Goal: Task Accomplishment & Management: Use online tool/utility

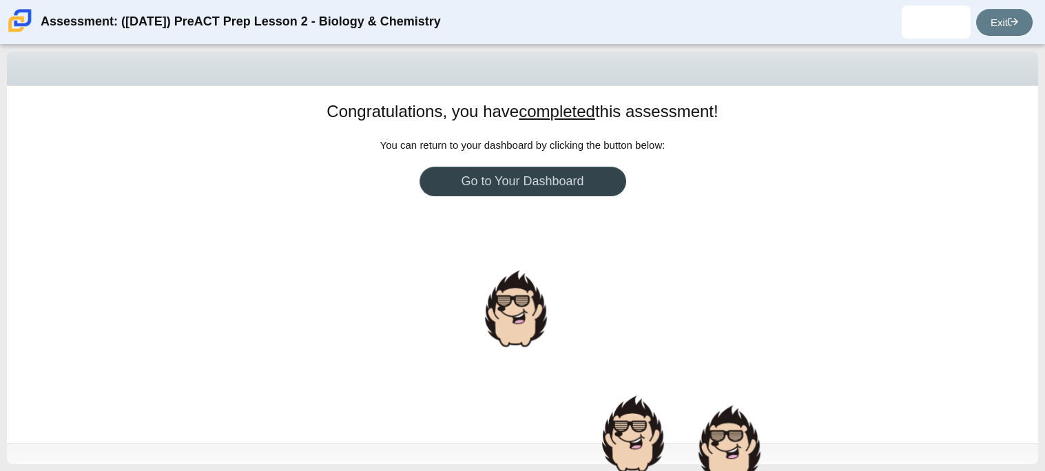
click at [550, 190] on link "Go to Your Dashboard" at bounding box center [522, 182] width 207 height 30
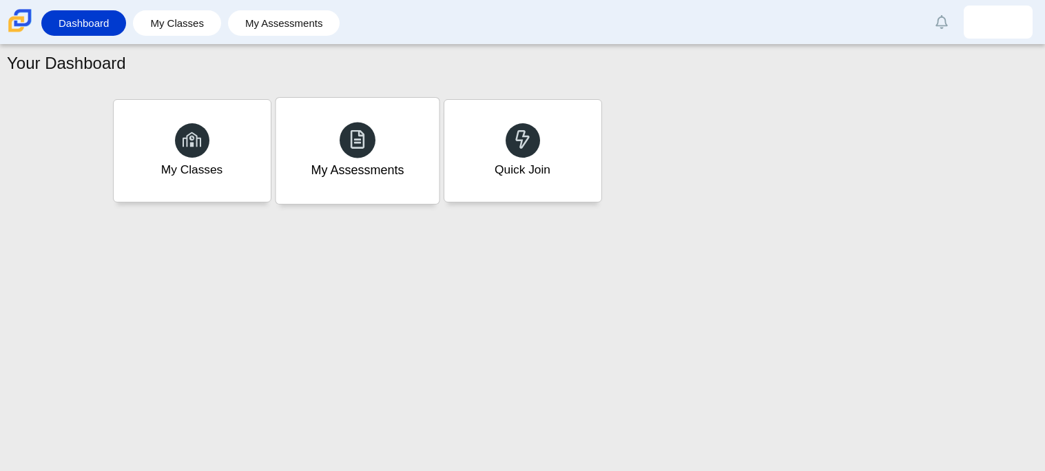
click at [340, 141] on div at bounding box center [358, 140] width 36 height 36
